Goal: Book appointment/travel/reservation

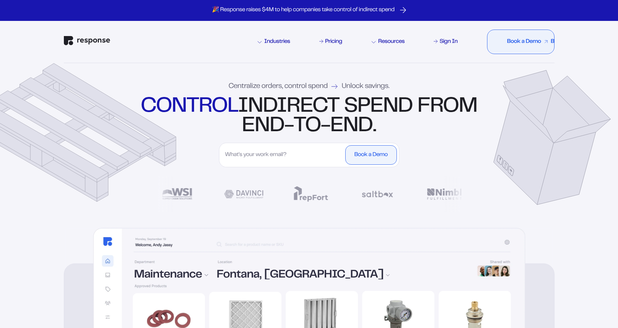
click at [532, 40] on div "Book a Demo" at bounding box center [513, 42] width 44 height 6
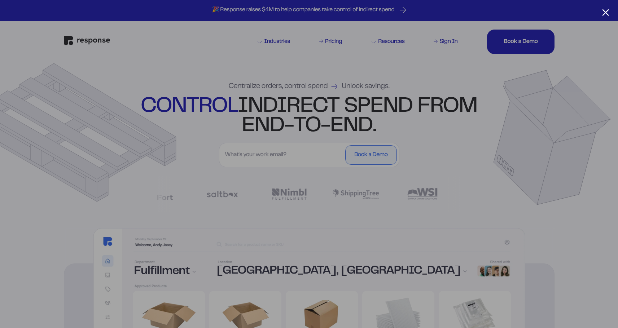
click at [501, 105] on div at bounding box center [309, 164] width 618 height 328
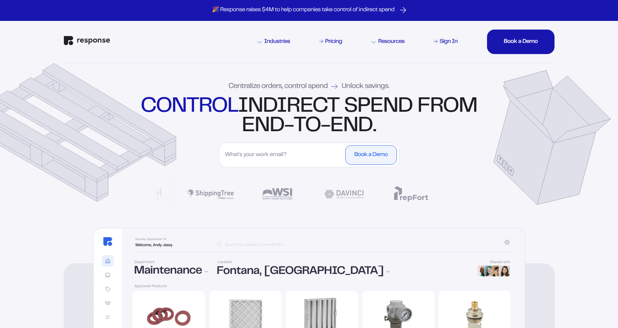
click at [282, 156] on input "First Name" at bounding box center [282, 154] width 122 height 19
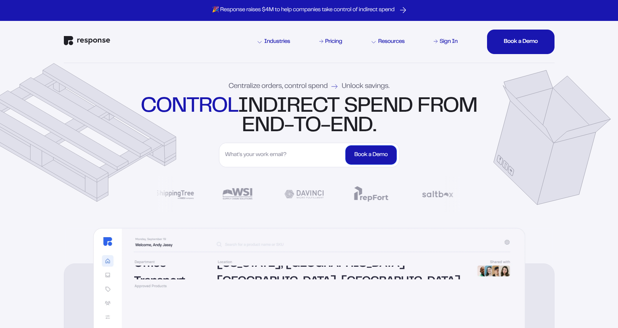
click at [368, 152] on div "Book a Demo" at bounding box center [370, 155] width 33 height 6
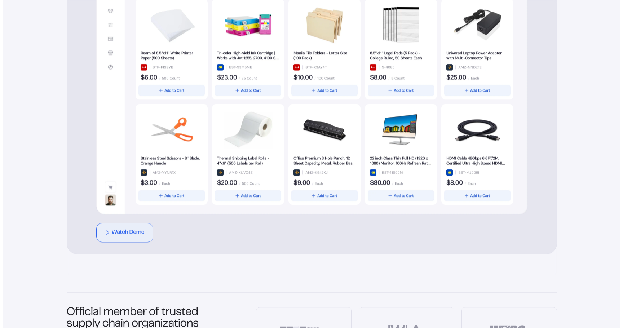
scroll to position [387, 0]
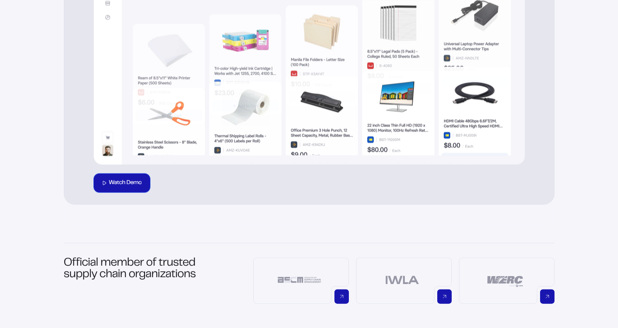
click at [127, 180] on div "Watch Demo" at bounding box center [125, 183] width 33 height 6
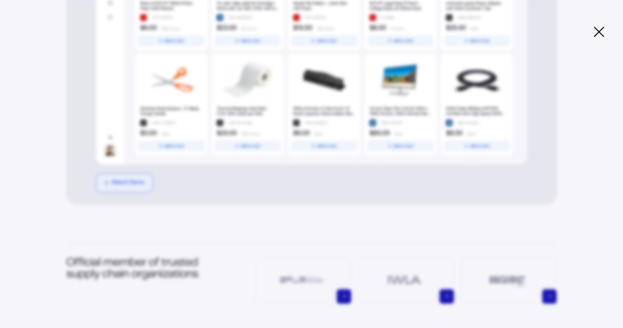
click at [602, 25] on div "Response Demo Video A demonstration of Response's products and services." at bounding box center [311, 164] width 623 height 312
click at [599, 31] on icon at bounding box center [599, 32] width 10 height 10
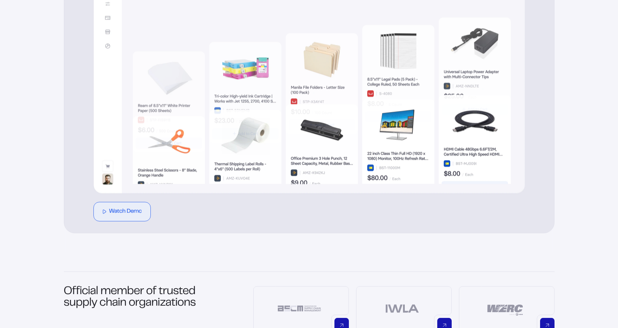
scroll to position [0, 0]
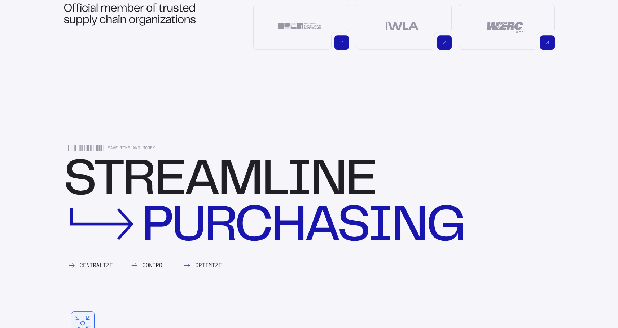
scroll to position [616, 0]
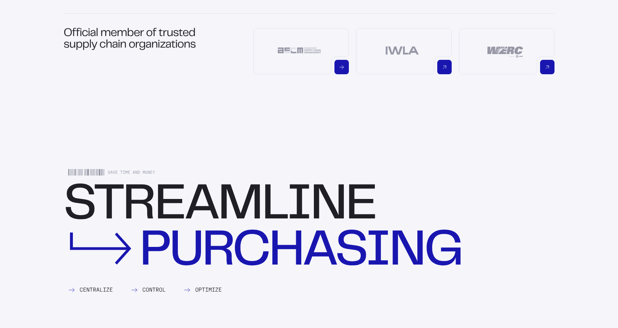
click at [344, 68] on div "Visit Association for Supply Chain Management" at bounding box center [341, 67] width 14 height 14
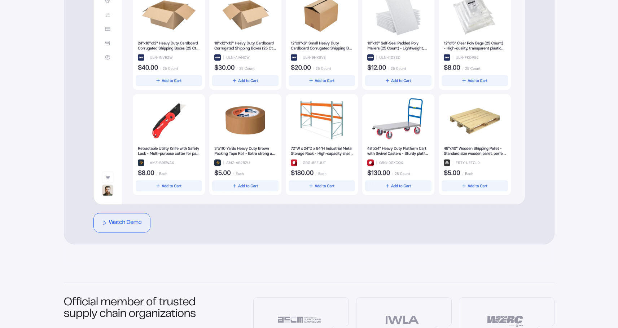
scroll to position [0, 0]
